Goal: Information Seeking & Learning: Learn about a topic

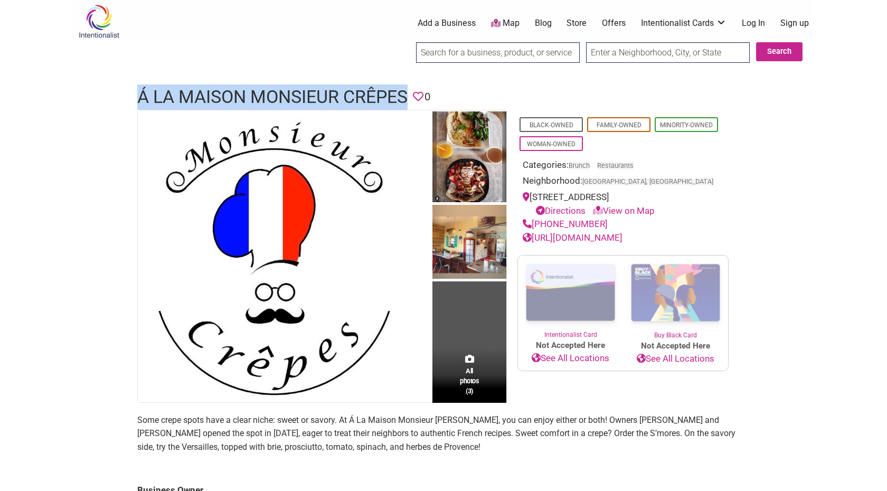
drag, startPoint x: 362, startPoint y: 89, endPoint x: 136, endPoint y: 92, distance: 226.6
click at [135, 93] on div "Á La Maison Monsieur Crêpes Favorite 0" at bounding box center [444, 96] width 634 height 25
copy h1 "Á La Maison Monsieur Crêpes"
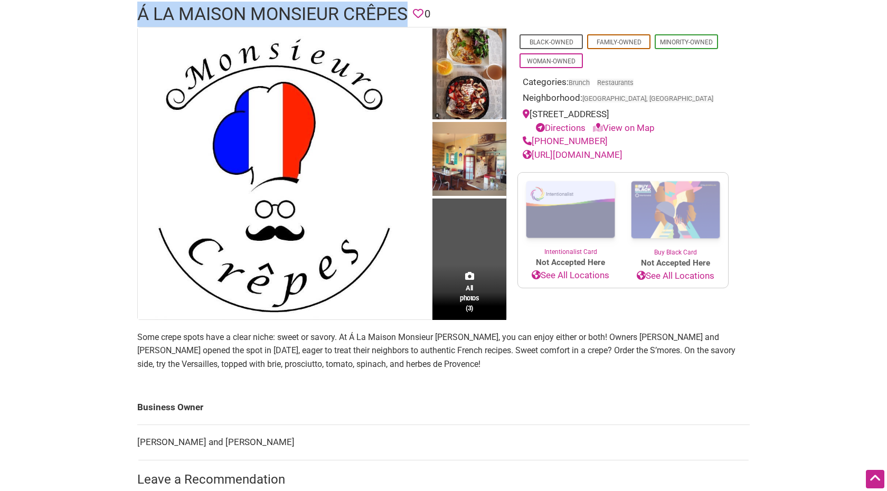
scroll to position [83, 0]
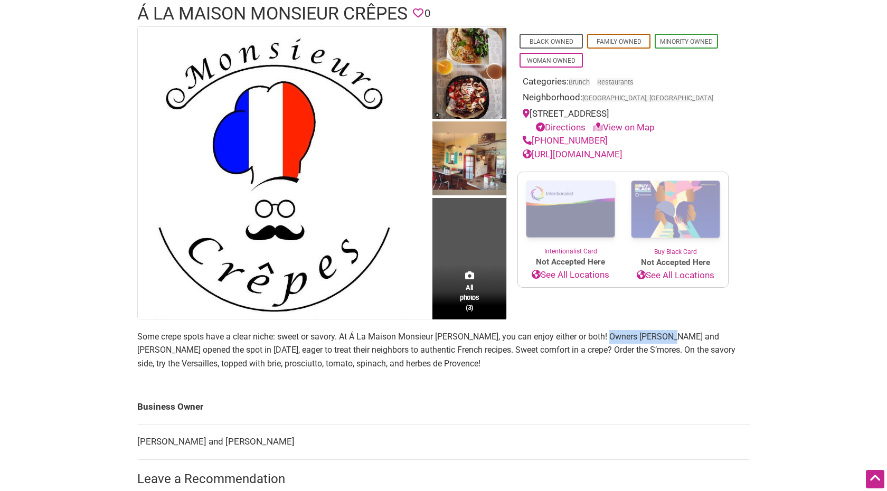
drag, startPoint x: 668, startPoint y: 337, endPoint x: 626, endPoint y: 307, distance: 51.4
click at [609, 339] on p "Some crepe spots have a clear niche: sweet or savory. At Á La Maison Monsieur […" at bounding box center [443, 350] width 613 height 41
copy p "[PERSON_NAME]"
drag, startPoint x: 731, startPoint y: 381, endPoint x: 709, endPoint y: 354, distance: 34.8
click at [731, 380] on main "All photos (3) Black-Owned Family-Owned Minority-Owned Woman-Owned Categories: …" at bounding box center [443, 303] width 613 height 554
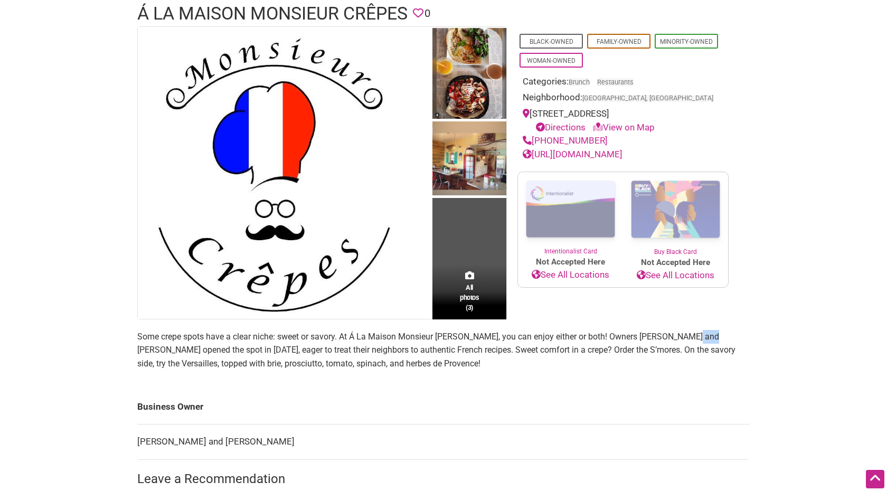
drag, startPoint x: 691, startPoint y: 334, endPoint x: 710, endPoint y: 341, distance: 19.7
click at [710, 341] on p "Some crepe spots have a clear niche: sweet or savory. At Á La Maison Monsieur […" at bounding box center [443, 350] width 613 height 41
click at [692, 335] on p "Some crepe spots have a clear niche: sweet or savory. At Á La Maison Monsieur […" at bounding box center [443, 350] width 613 height 41
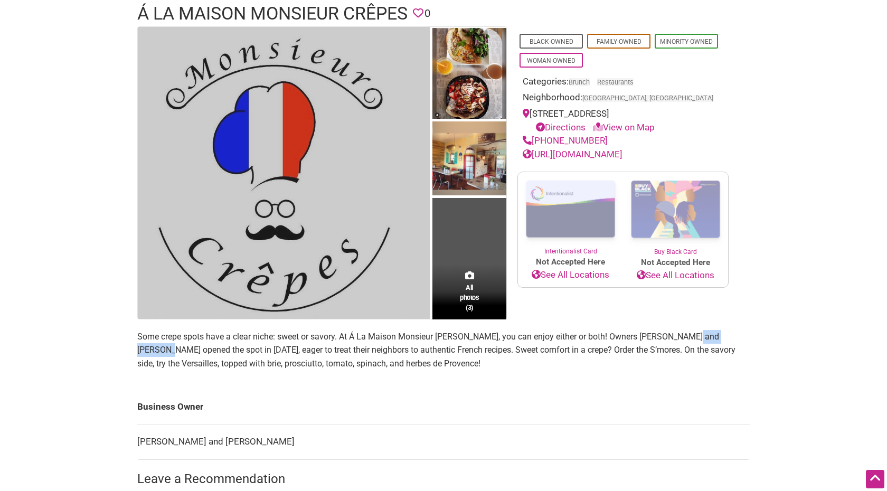
drag, startPoint x: 690, startPoint y: 335, endPoint x: 362, endPoint y: 209, distance: 351.3
click at [168, 351] on p "Some crepe spots have a clear niche: sweet or savory. At Á La Maison Monsieur […" at bounding box center [443, 350] width 613 height 41
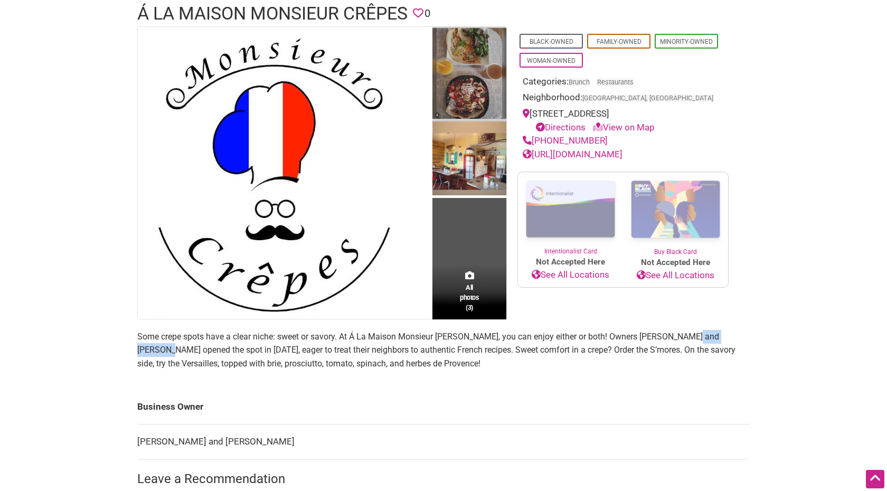
copy p "[PERSON_NAME]"
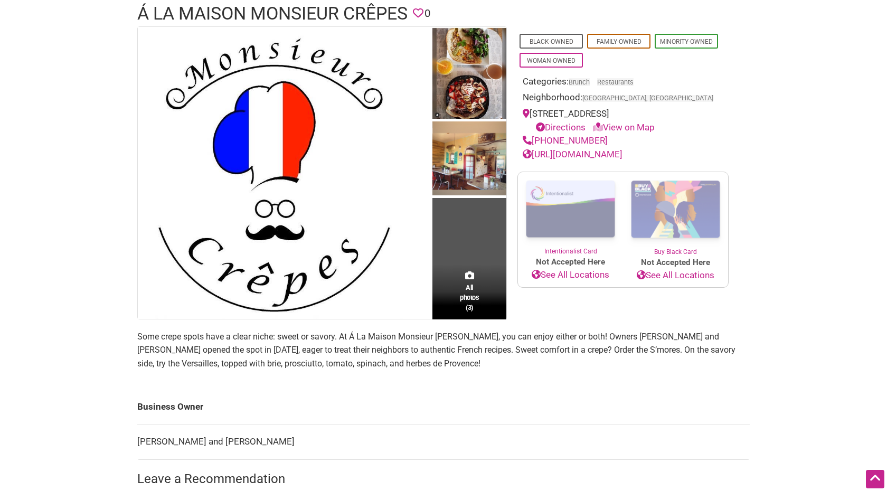
drag, startPoint x: 656, startPoint y: 338, endPoint x: 662, endPoint y: 337, distance: 6.0
click at [657, 338] on p "Some crepe spots have a clear niche: sweet or savory. At Á La Maison Monsieur […" at bounding box center [443, 350] width 613 height 41
drag, startPoint x: 670, startPoint y: 337, endPoint x: 608, endPoint y: 340, distance: 61.8
click at [609, 337] on p "Some crepe spots have a clear niche: sweet or savory. At Á La Maison Monsieur […" at bounding box center [443, 350] width 613 height 41
copy p "[PERSON_NAME]"
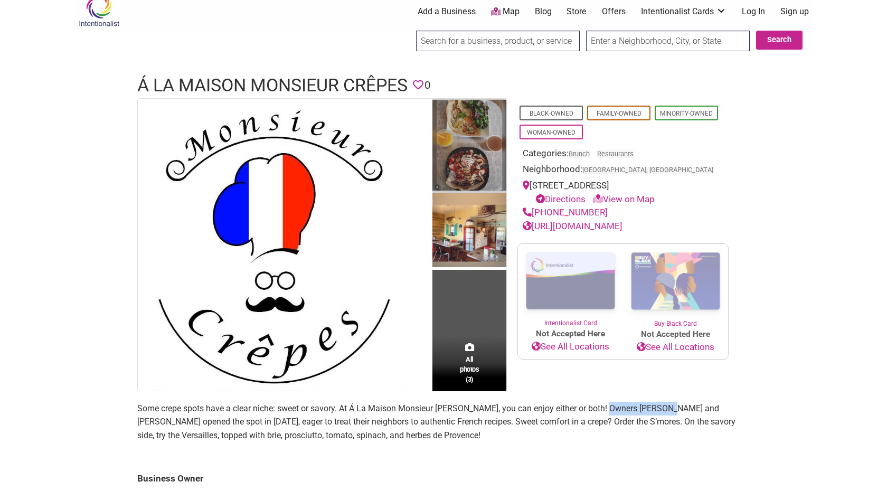
scroll to position [7, 0]
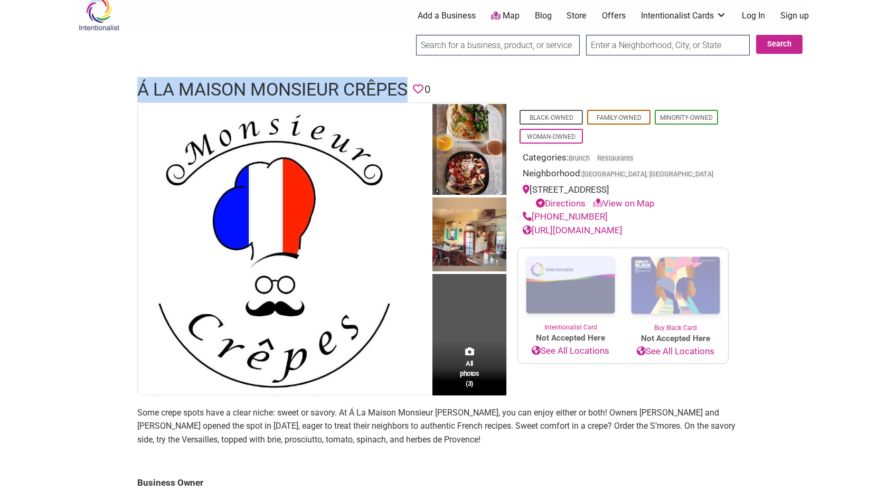
drag, startPoint x: 410, startPoint y: 87, endPoint x: 222, endPoint y: 88, distance: 188.5
click at [138, 89] on h1 "Á La Maison Monsieur Crêpes" at bounding box center [272, 89] width 270 height 25
copy h1 "Á La Maison Monsieur Crêpes"
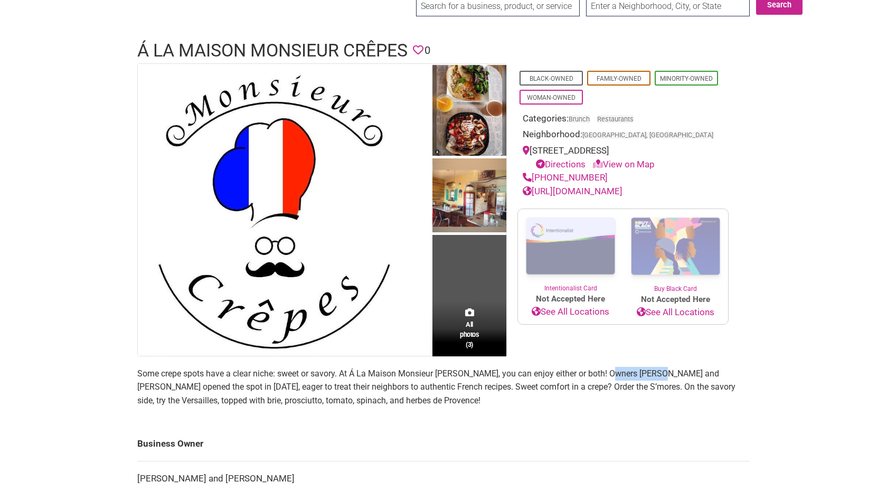
drag, startPoint x: 610, startPoint y: 374, endPoint x: 668, endPoint y: 373, distance: 58.1
click at [659, 372] on p "Some crepe spots have a clear niche: sweet or savory. At Á La Maison Monsieur […" at bounding box center [443, 387] width 613 height 41
click at [668, 373] on p "Some crepe spots have a clear niche: sweet or savory. At Á La Maison Monsieur […" at bounding box center [443, 387] width 613 height 41
drag, startPoint x: 669, startPoint y: 374, endPoint x: 604, endPoint y: 373, distance: 64.9
click at [607, 375] on p "Some crepe spots have a clear niche: sweet or savory. At Á La Maison Monsieur […" at bounding box center [443, 387] width 613 height 41
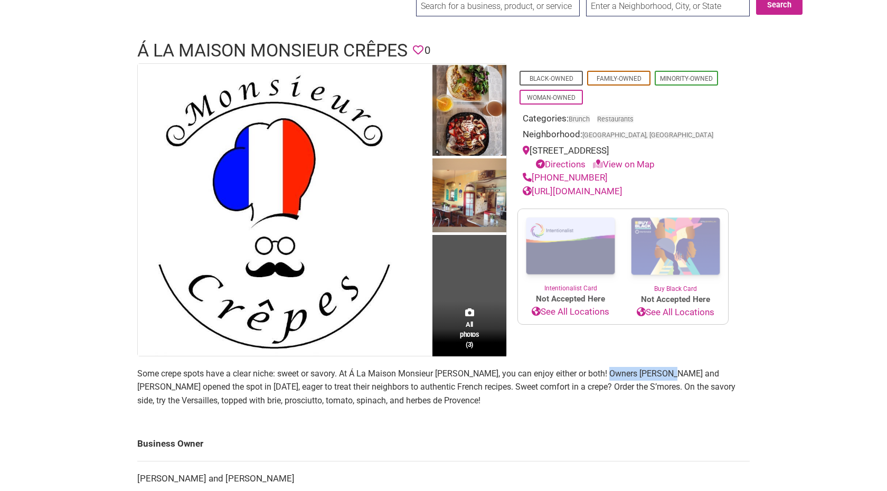
copy p "[PERSON_NAME]"
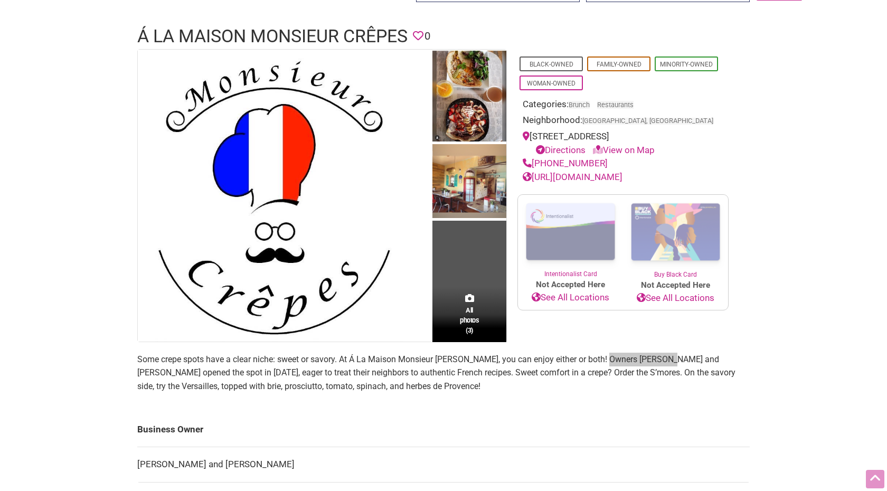
scroll to position [0, 0]
